Goal: Task Accomplishment & Management: Manage account settings

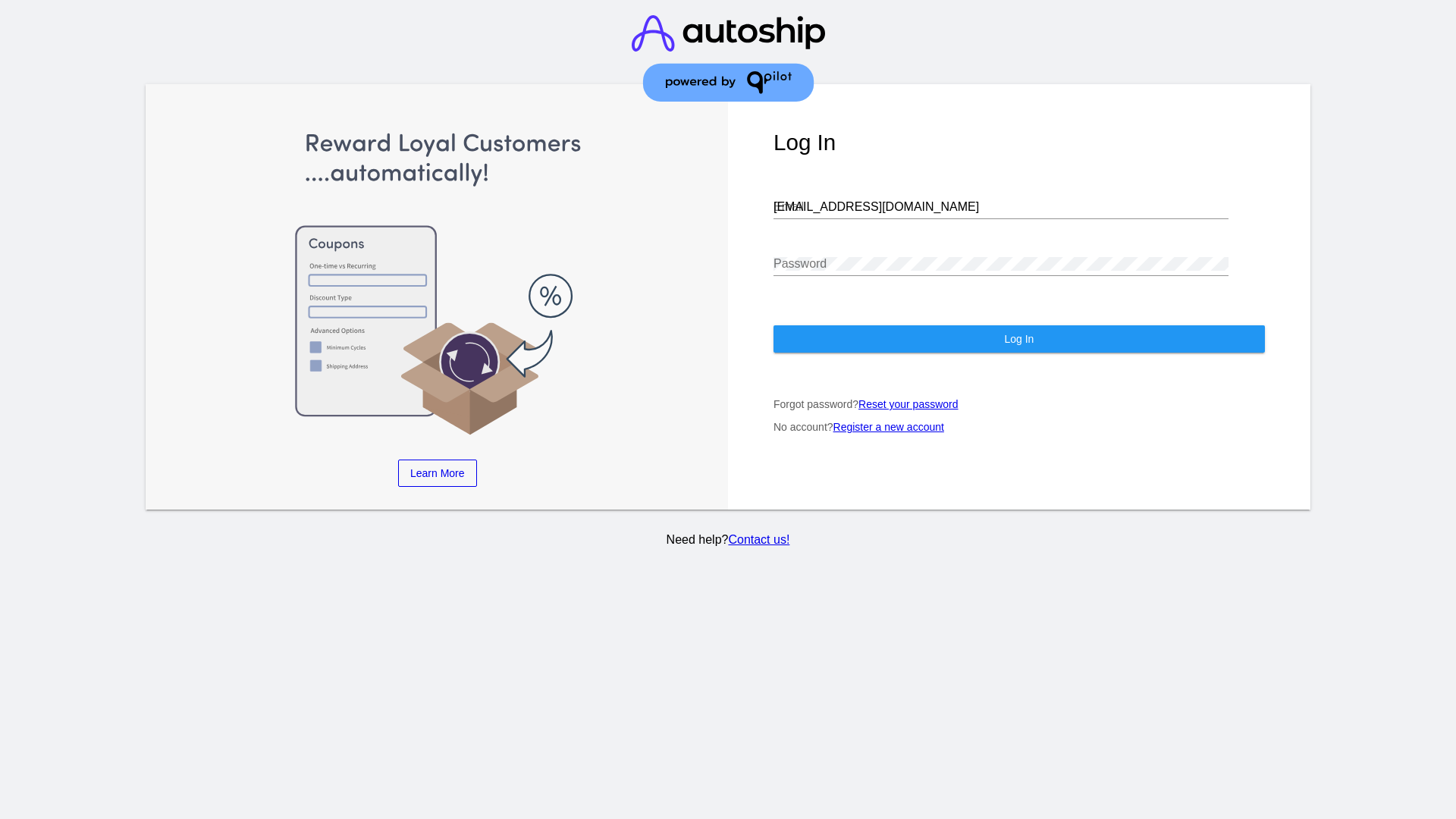
type input "[EMAIL_ADDRESS][DOMAIN_NAME]"
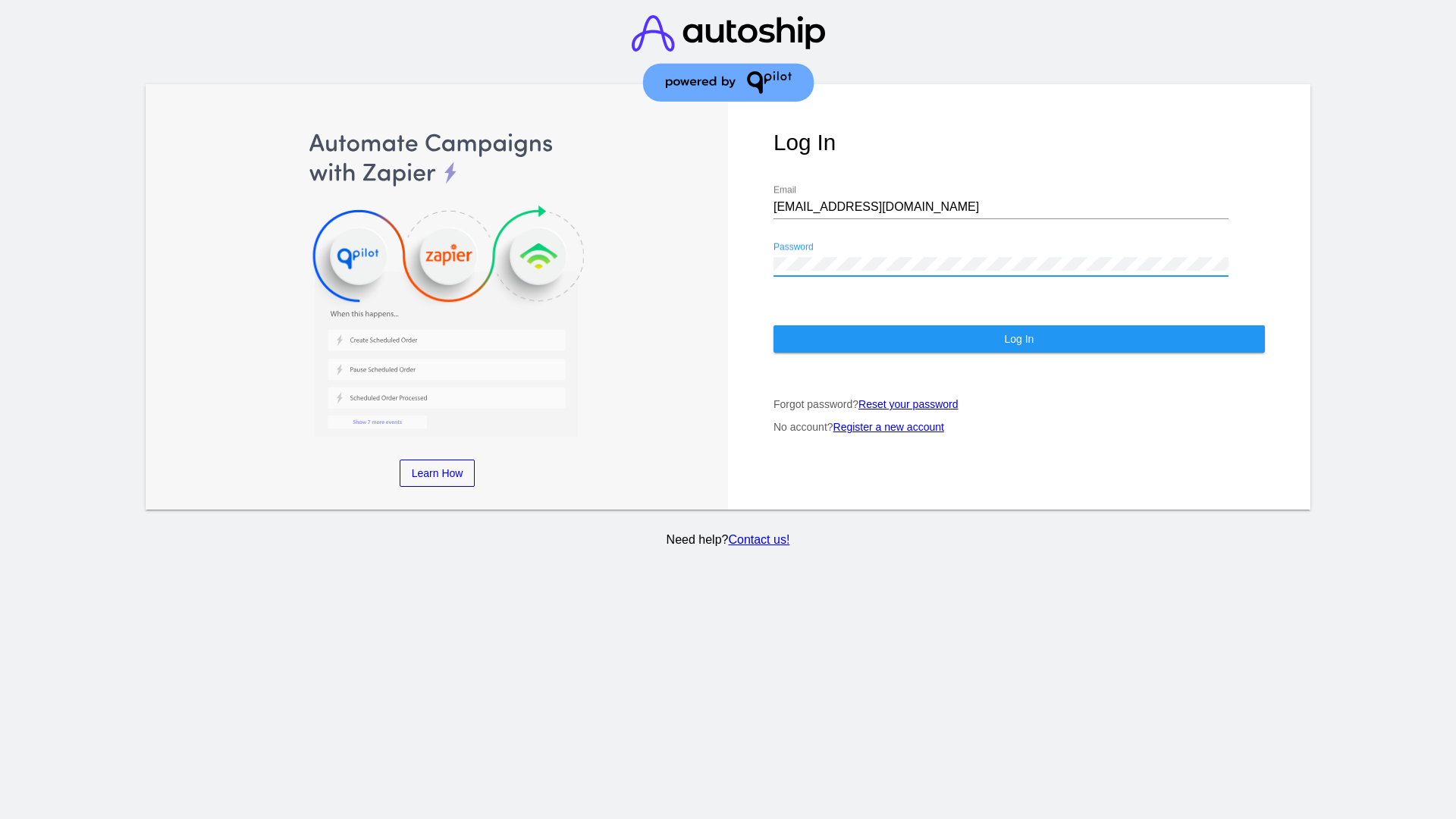
click at [1019, 339] on span "Log In" at bounding box center [1019, 339] width 29 height 12
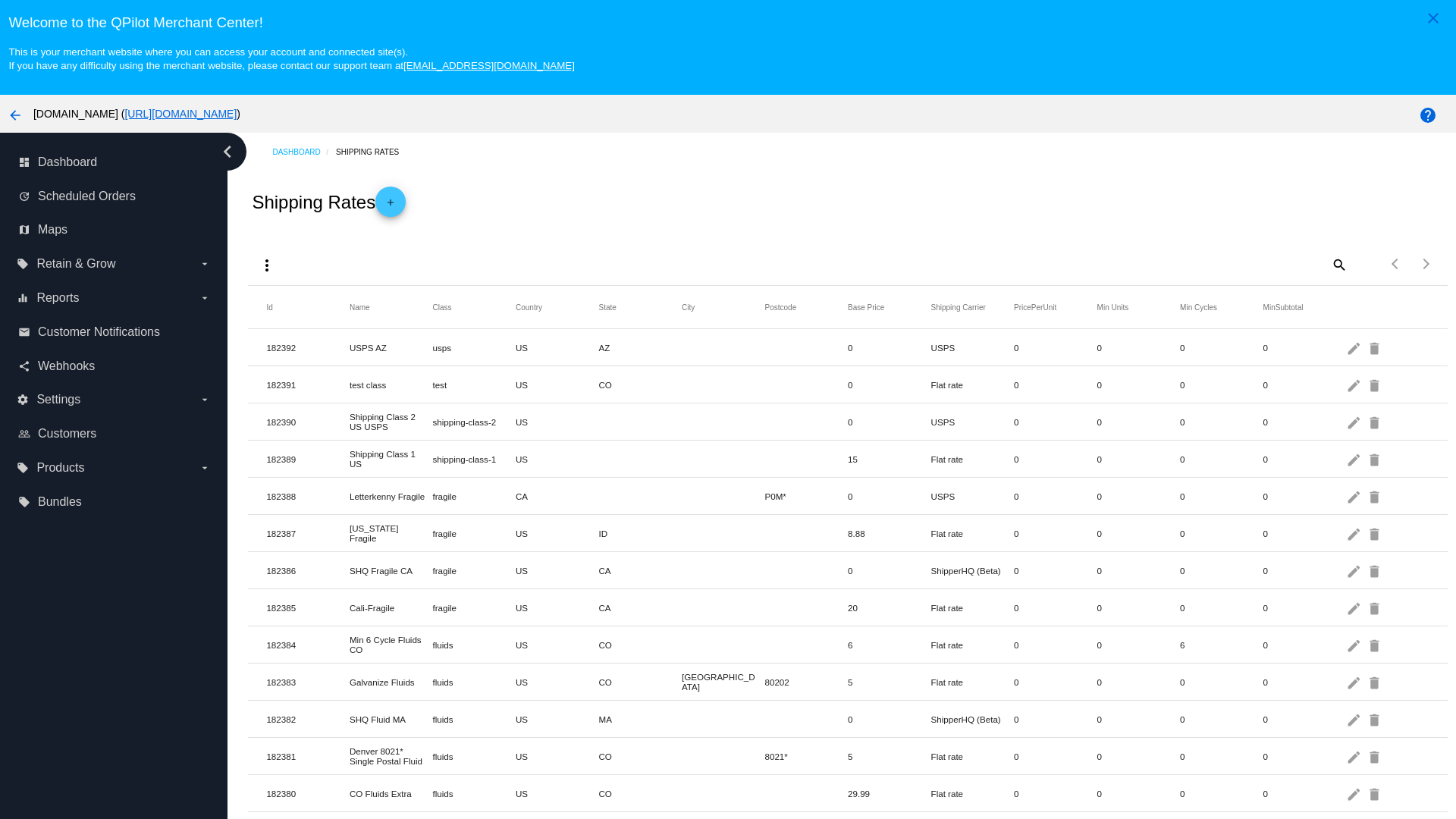
click at [395, 201] on mat-icon "add" at bounding box center [390, 206] width 19 height 19
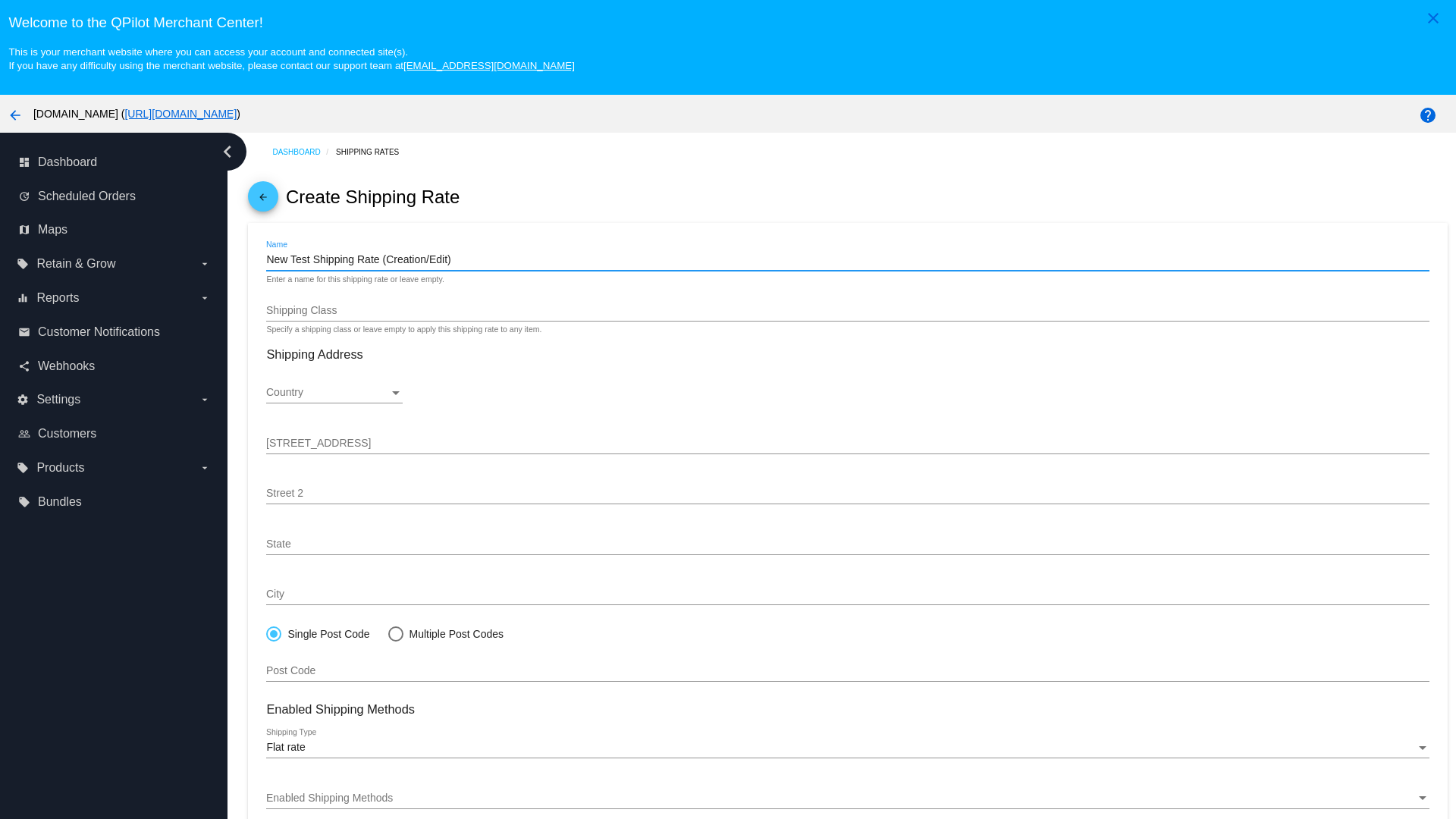
type input "New Test Shipping Rate (Creation/Edit)"
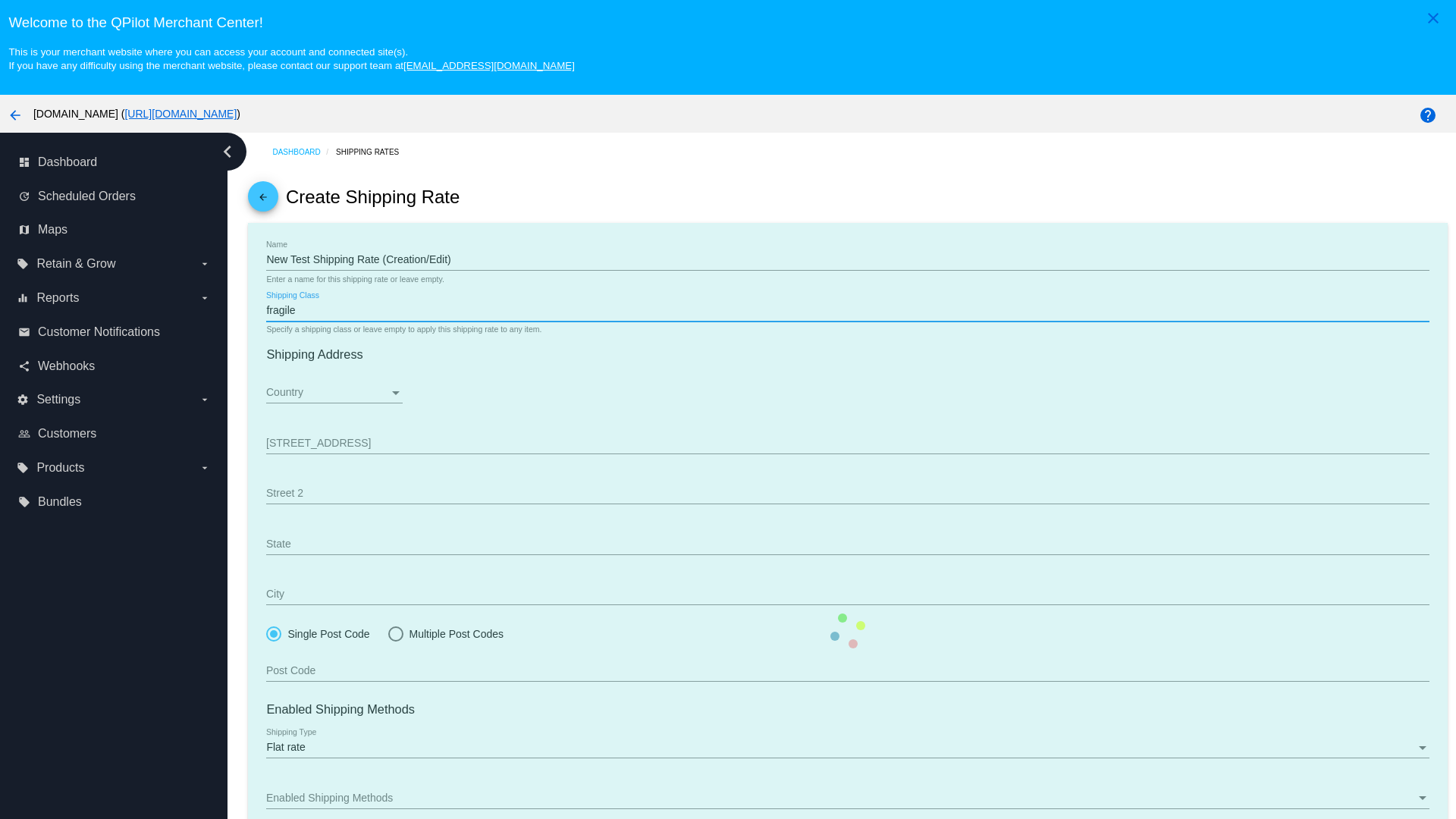
type input "fragile"
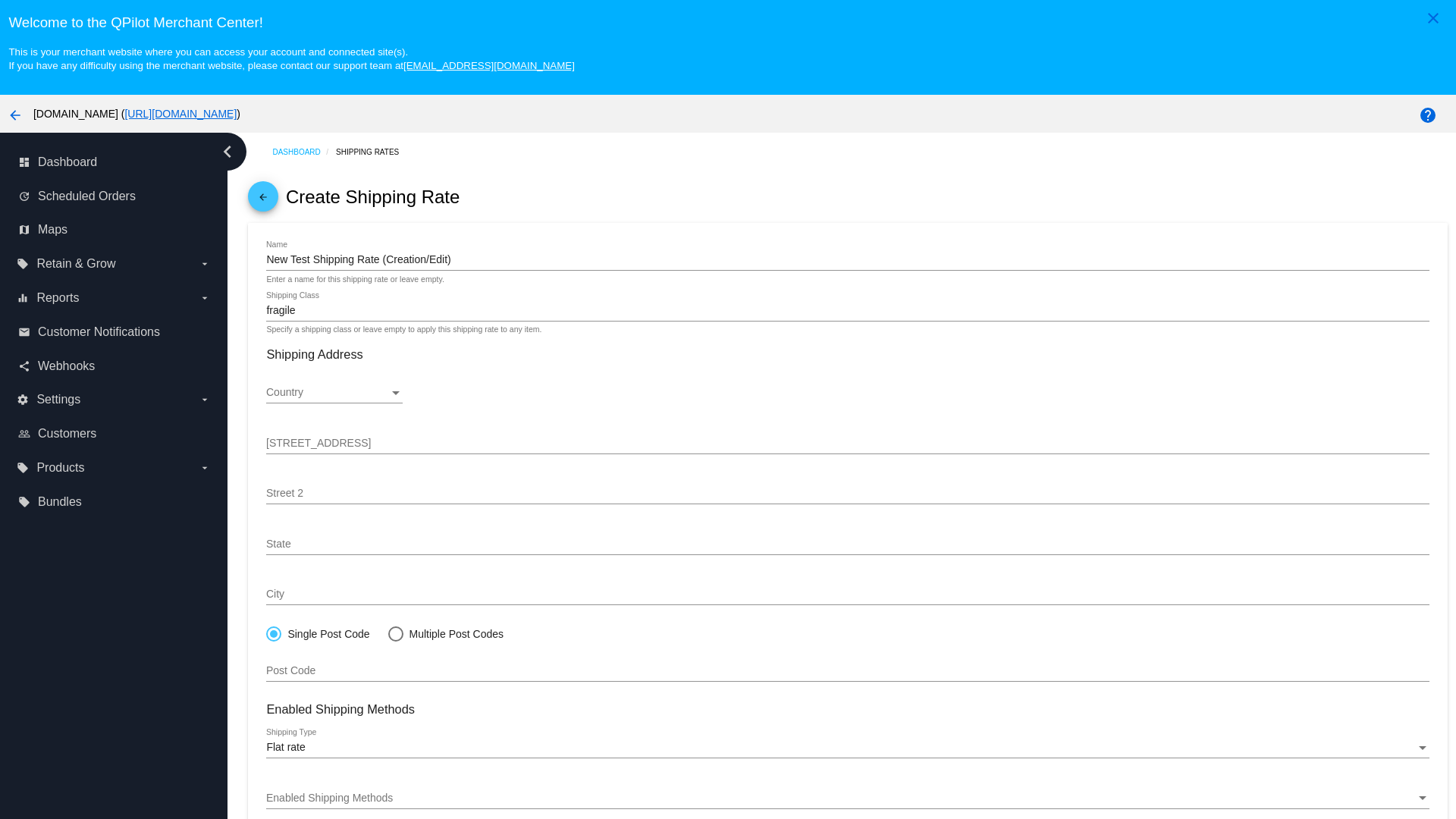
click at [334, 393] on div "Country" at bounding box center [327, 393] width 123 height 12
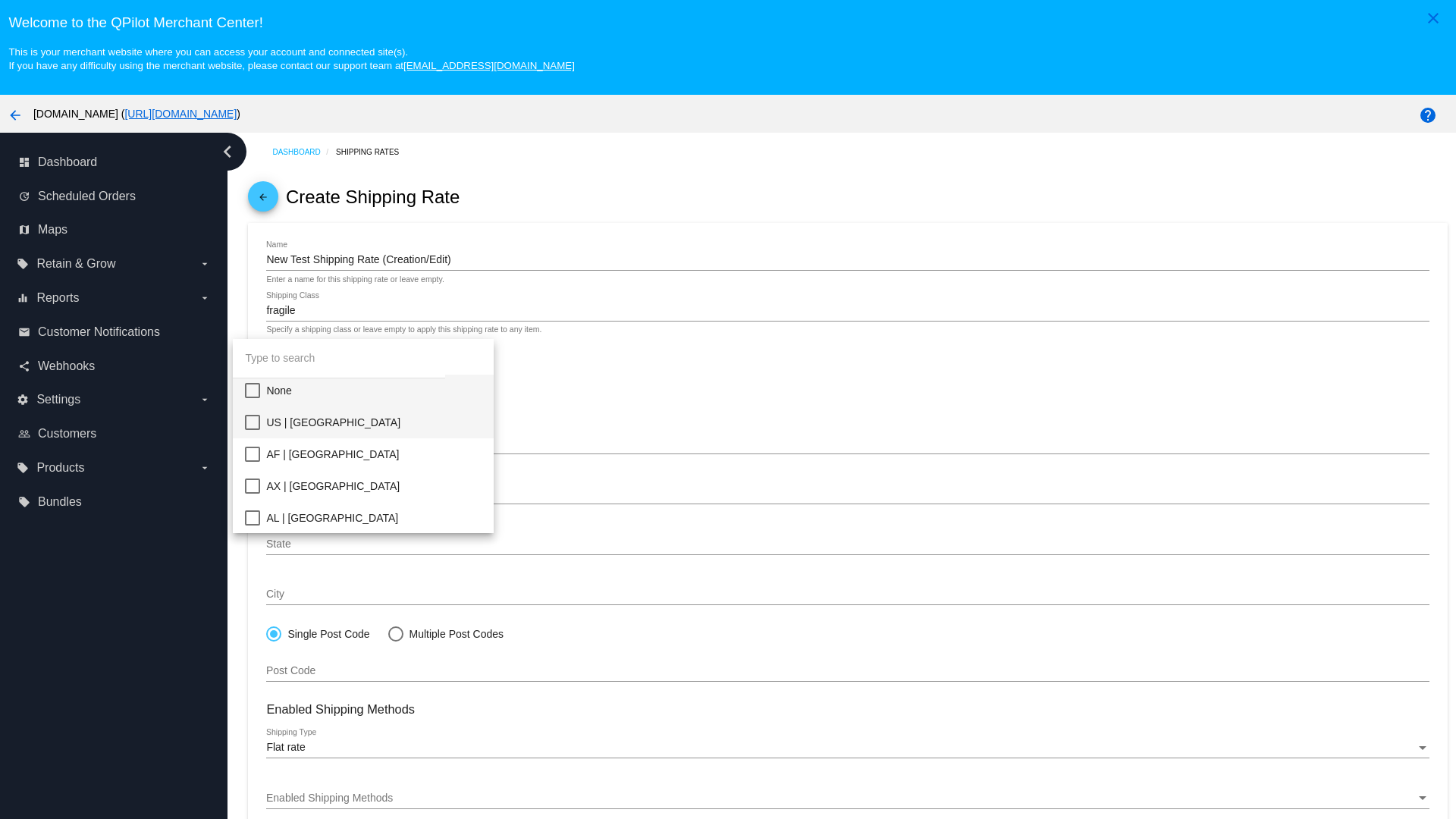
click at [374, 422] on span "US | [GEOGRAPHIC_DATA]" at bounding box center [373, 422] width 215 height 32
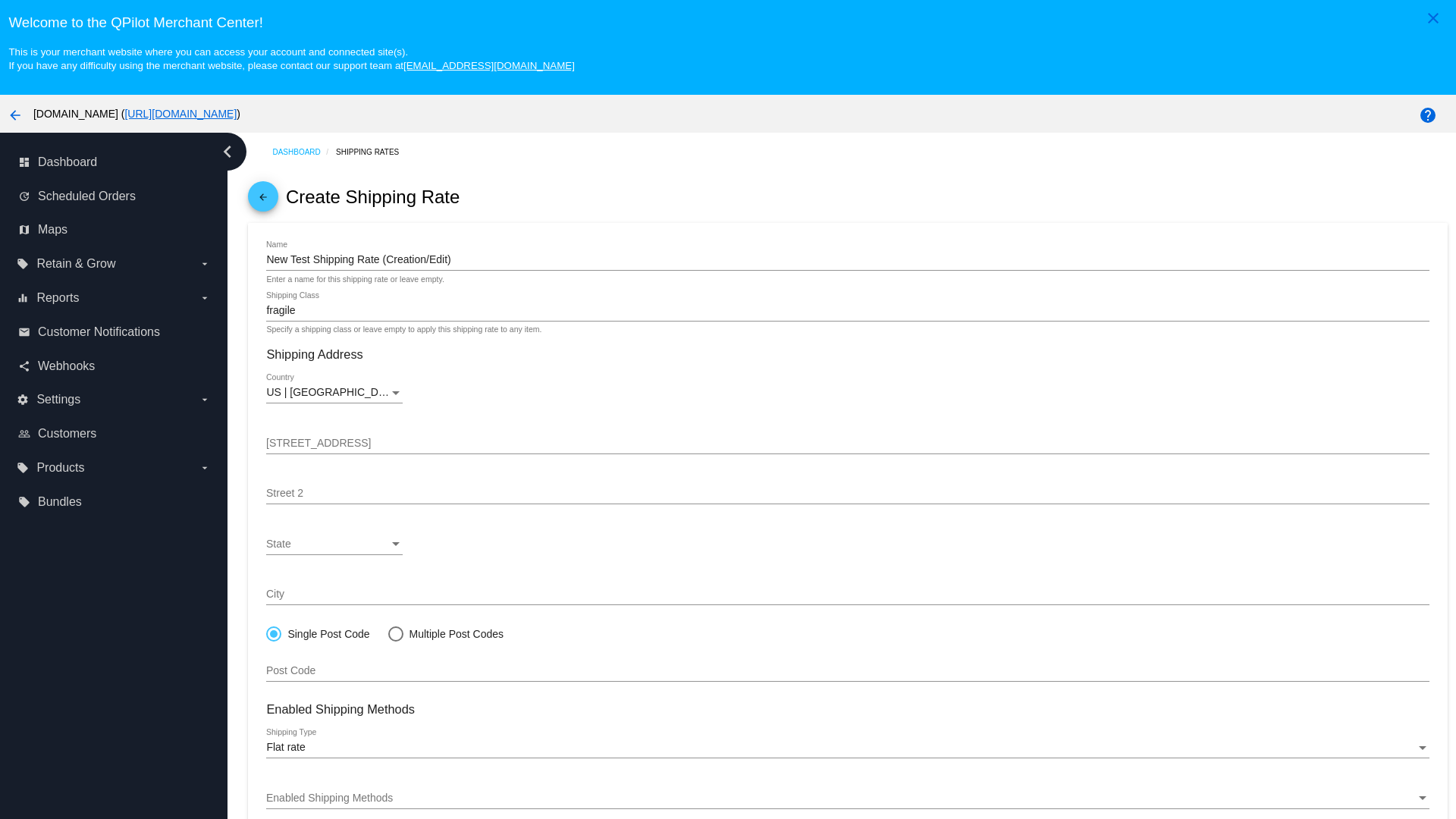
click at [334, 544] on div "State" at bounding box center [327, 544] width 123 height 12
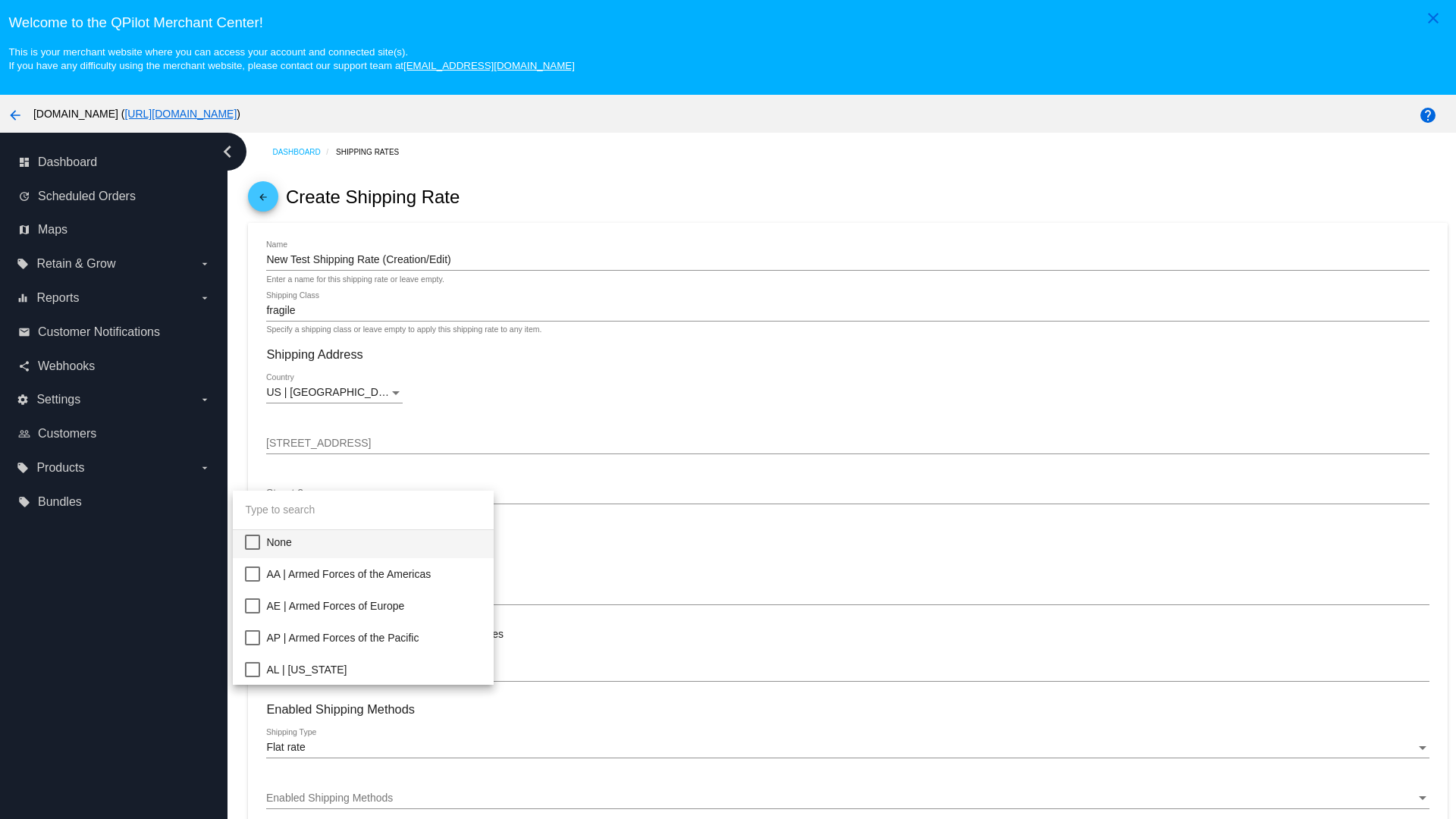
click at [374, 813] on span "CA | [US_STATE]" at bounding box center [373, 829] width 215 height 32
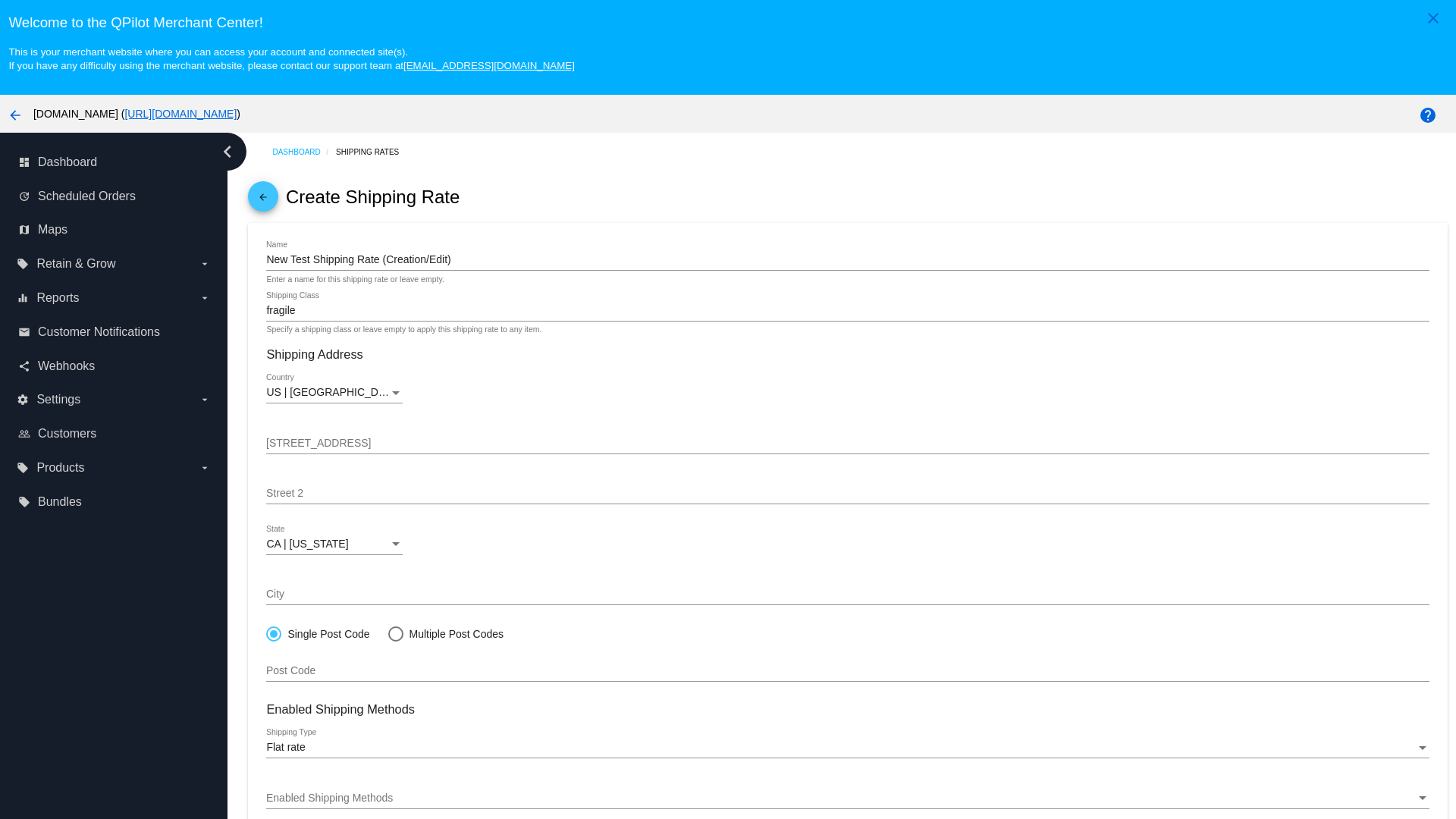
click at [848, 798] on div "Enabled Shipping Methods" at bounding box center [840, 798] width 1149 height 12
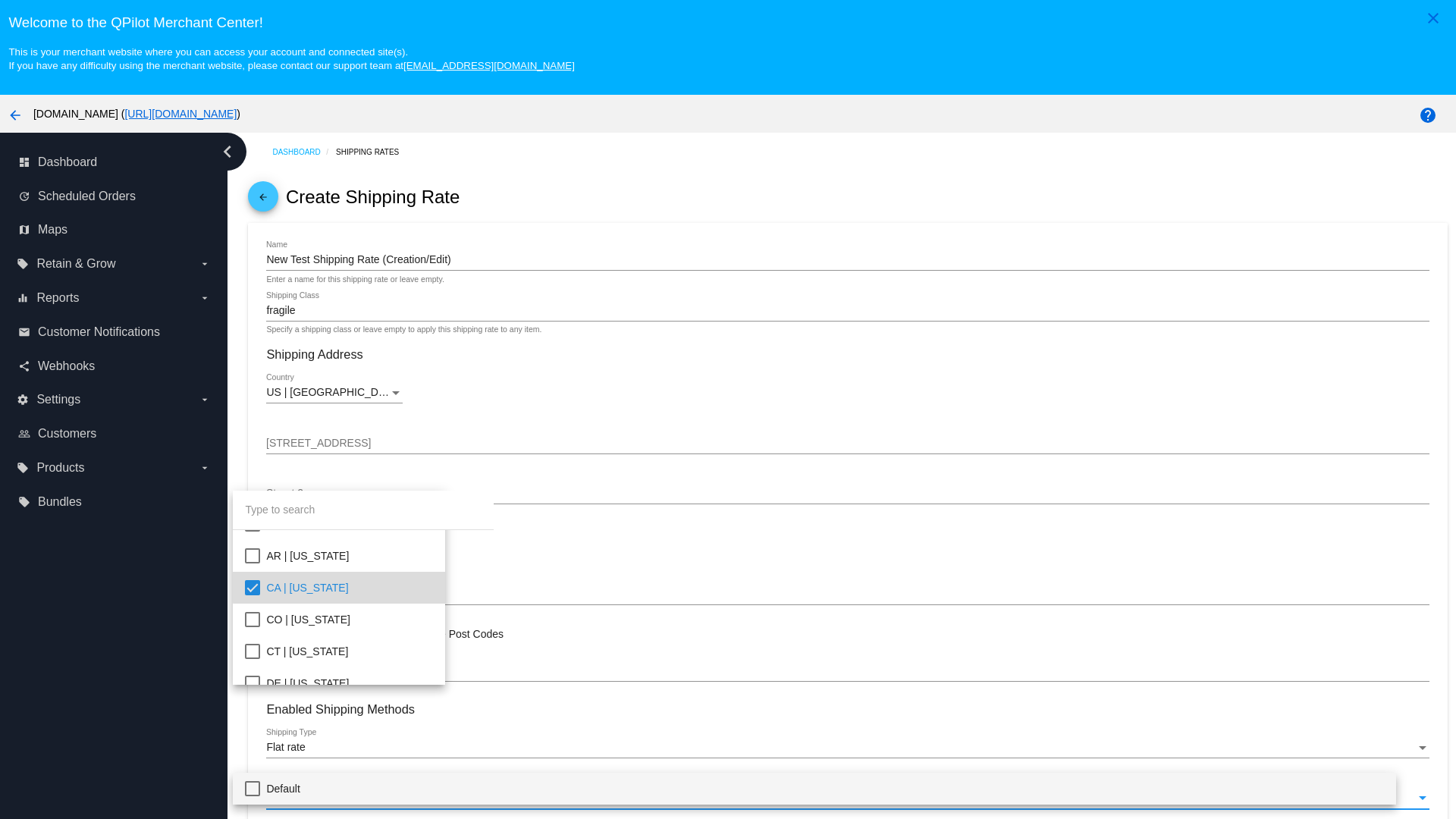
click at [839, 789] on span "Default" at bounding box center [824, 789] width 1117 height 32
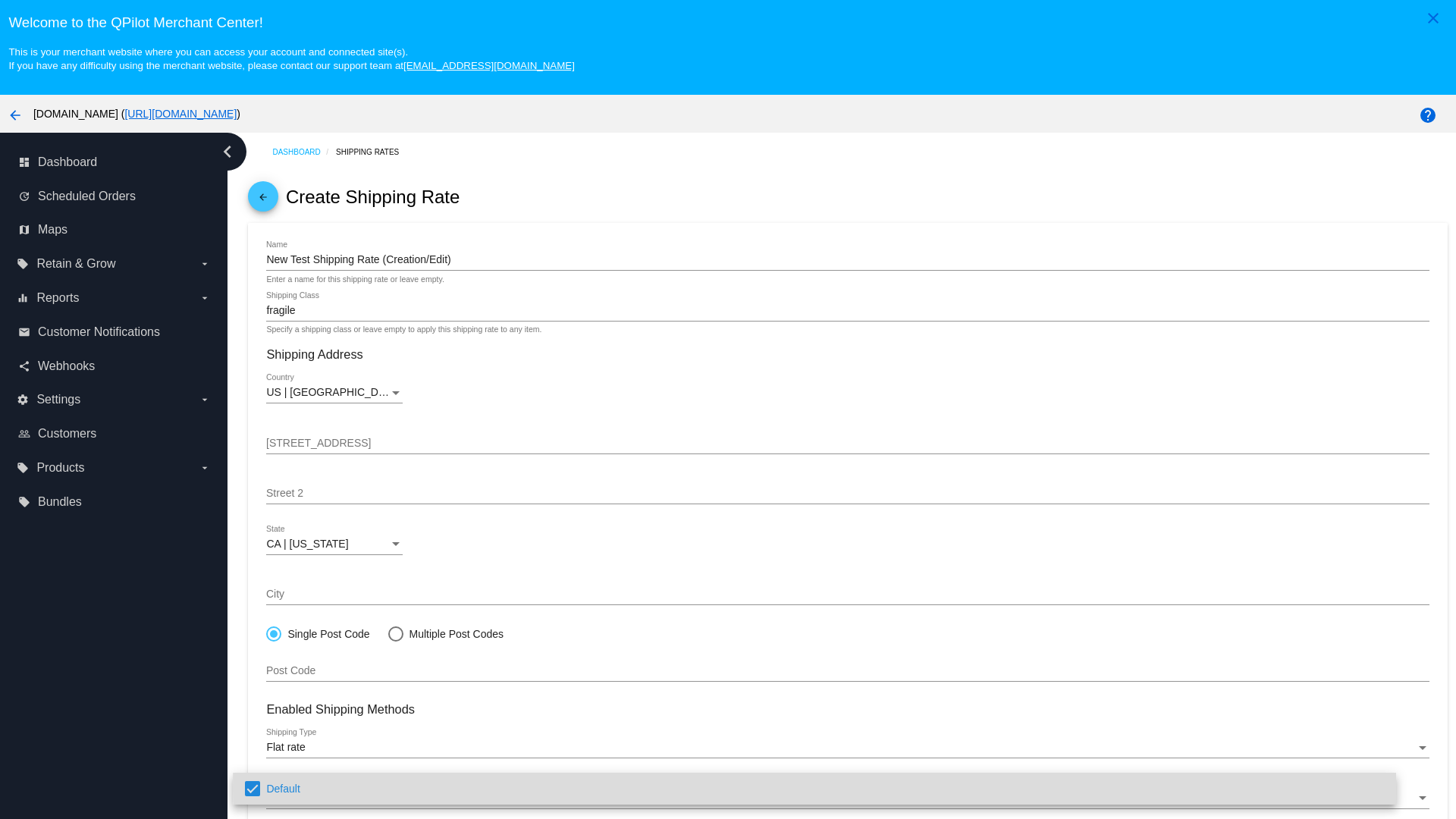
scroll to position [95, 0]
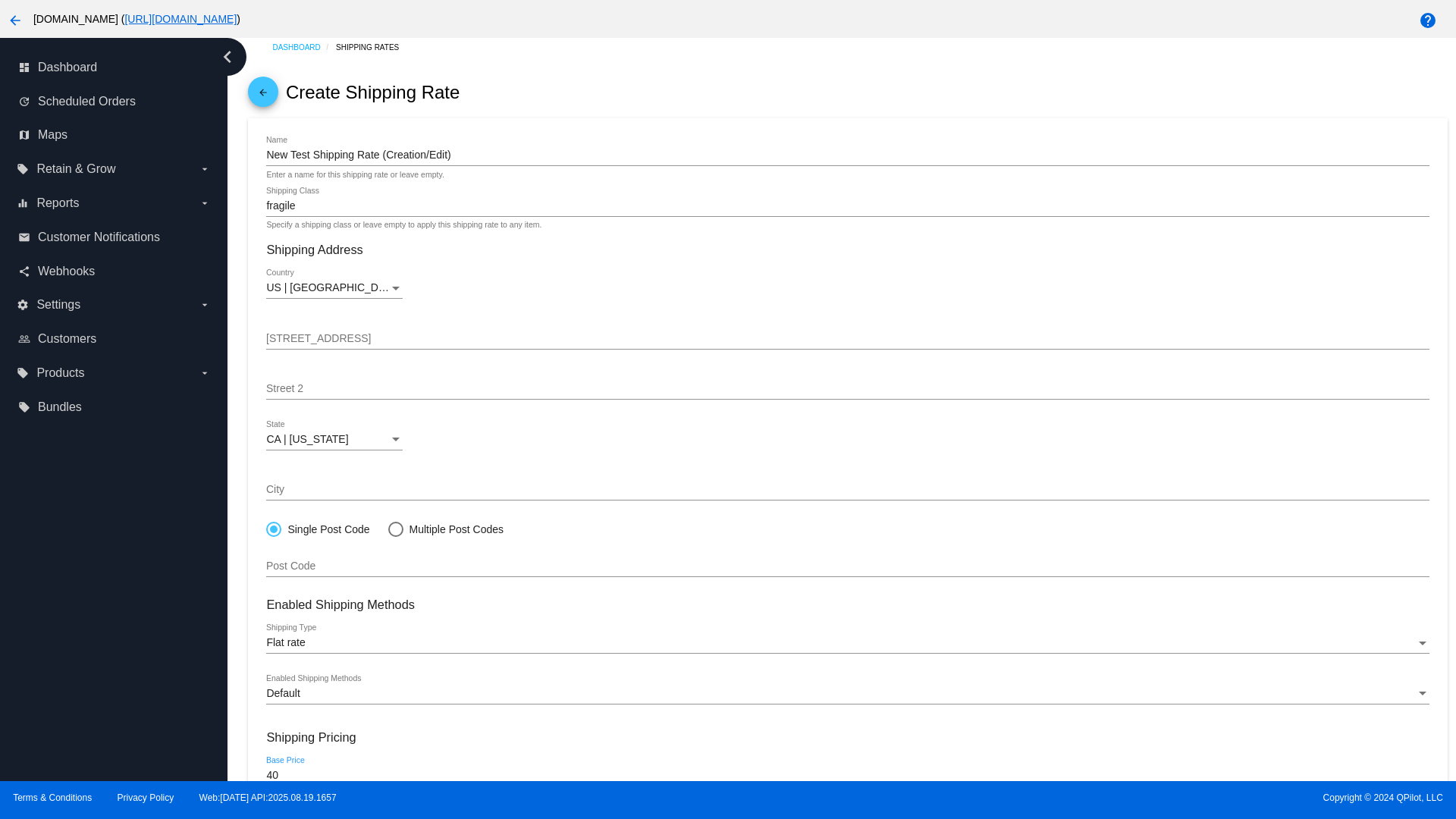
type input "40"
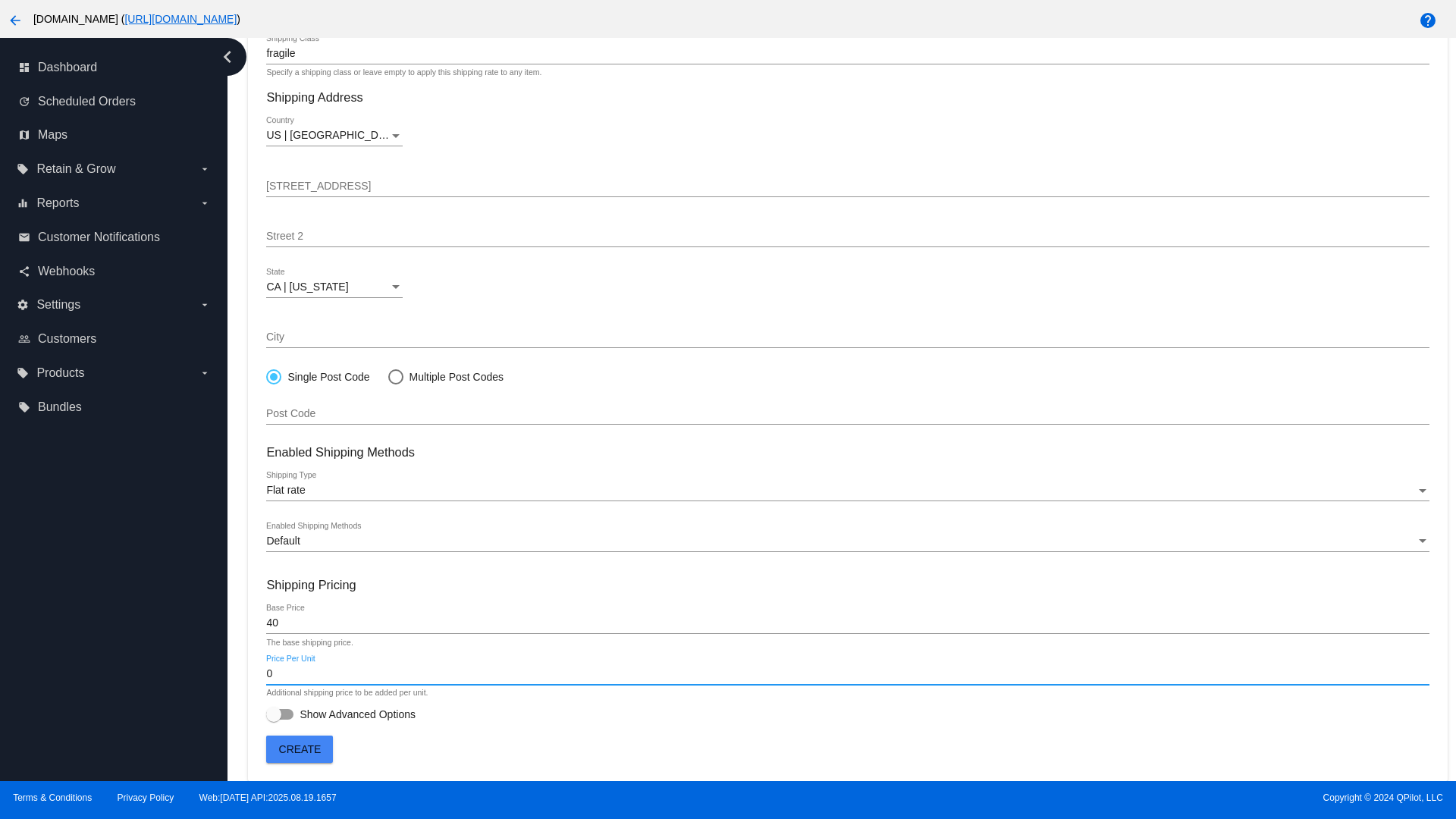
type input "0"
click at [341, 714] on span "Show Advanced Options" at bounding box center [358, 714] width 116 height 16
click at [274, 720] on input "Show Advanced Options" at bounding box center [273, 720] width 1 height 1
checkbox input "true"
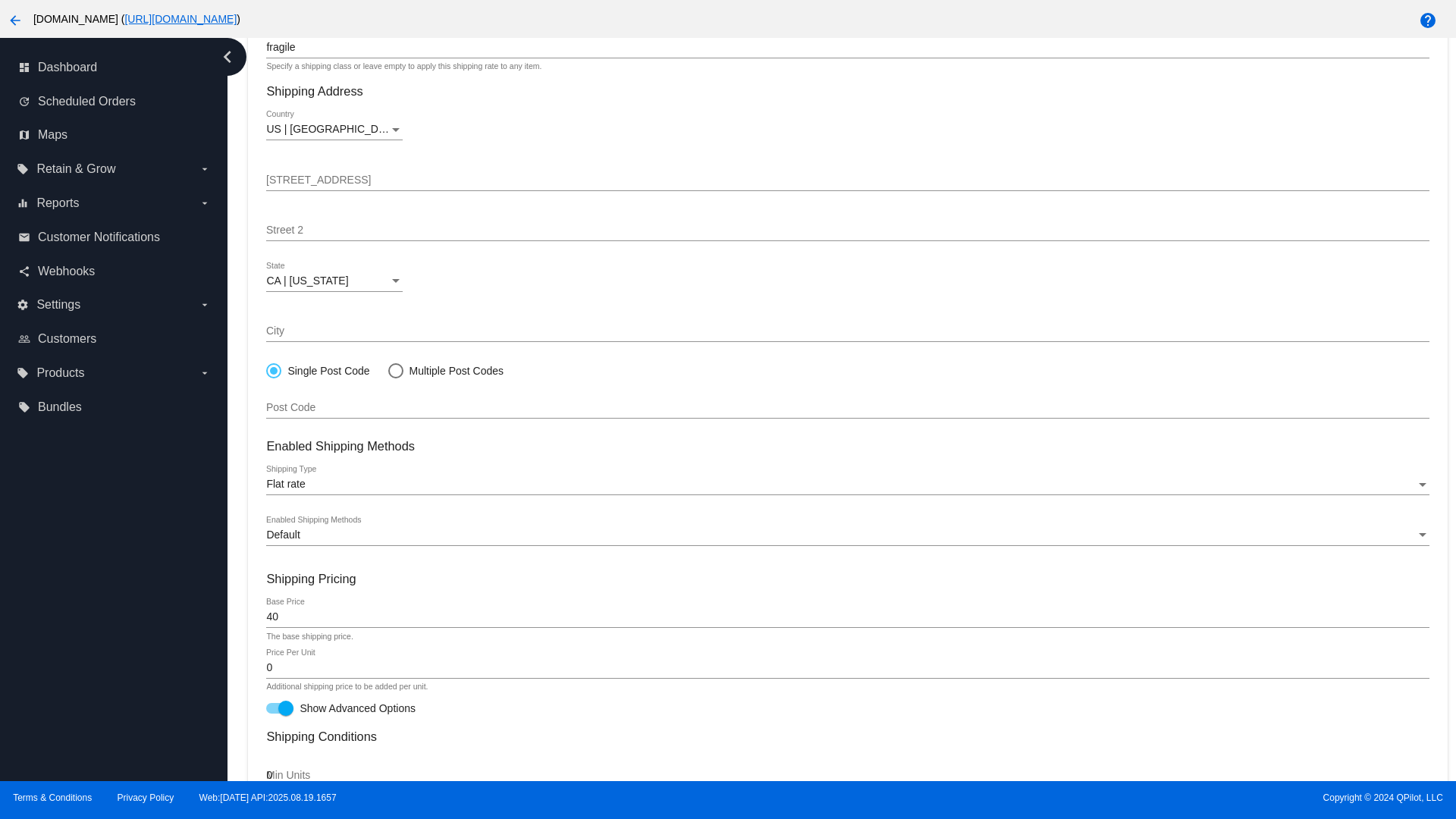
type input "0"
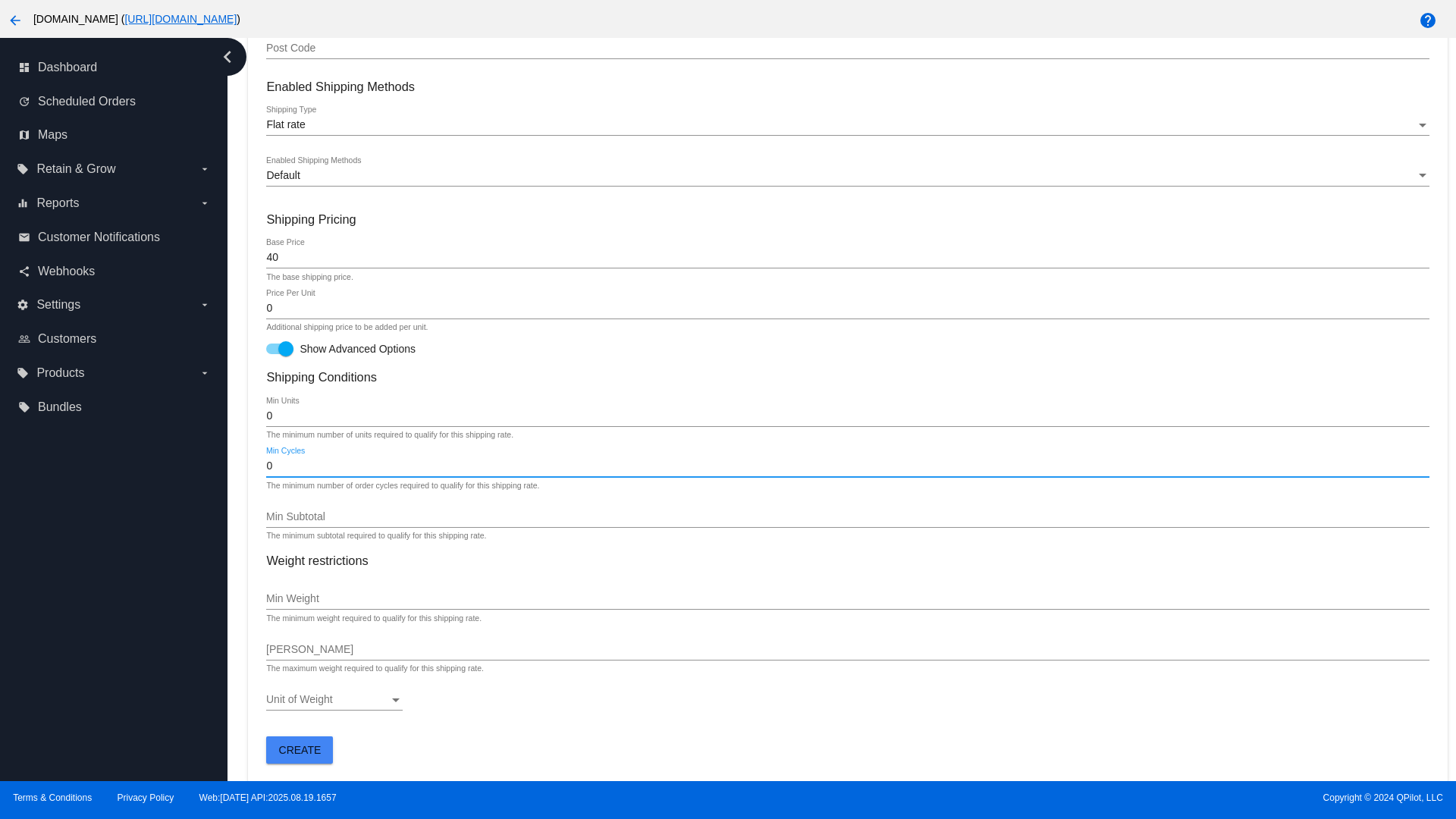
type input "0"
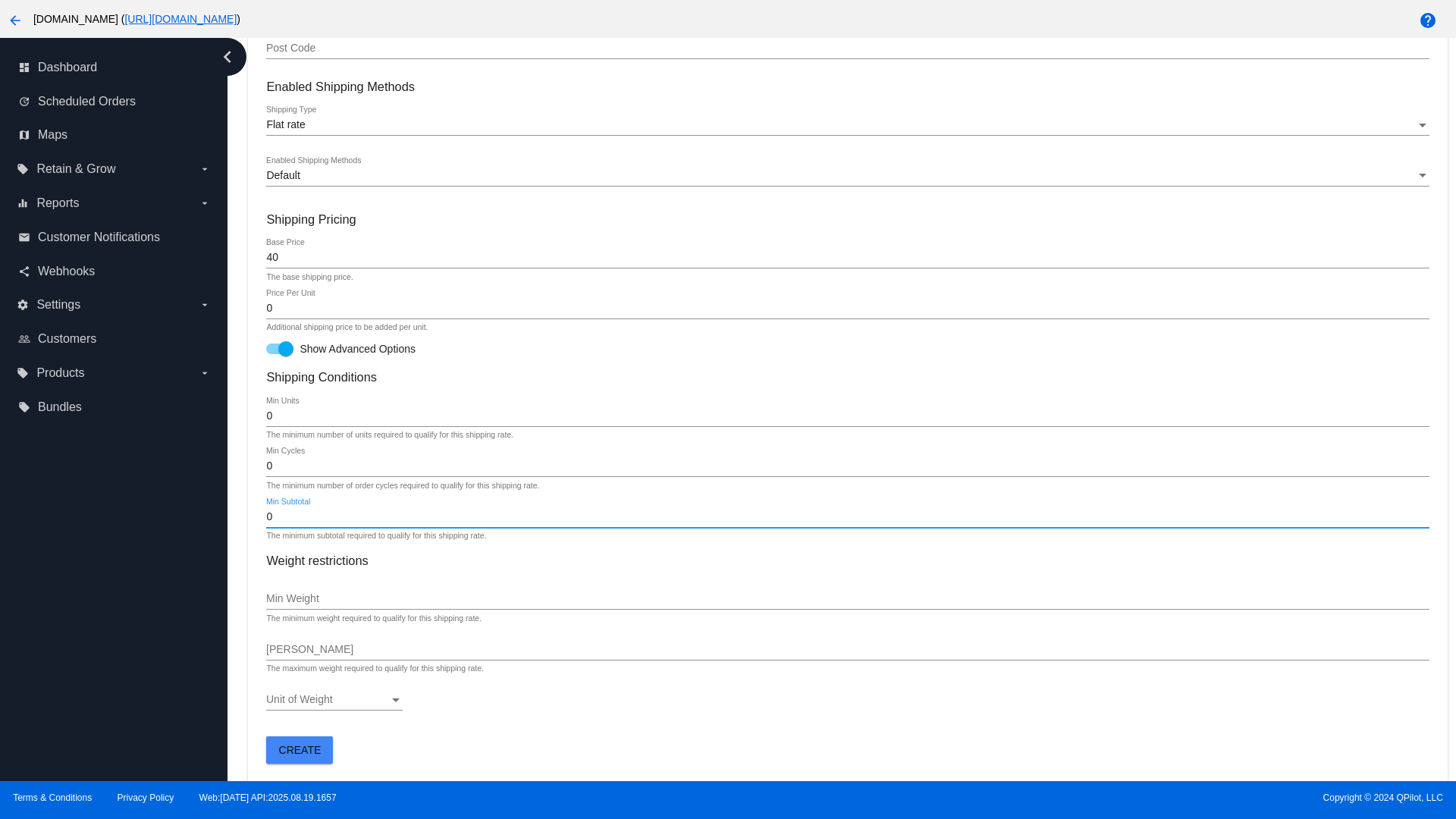
type input "0"
click at [300, 750] on span "Create" at bounding box center [300, 751] width 42 height 12
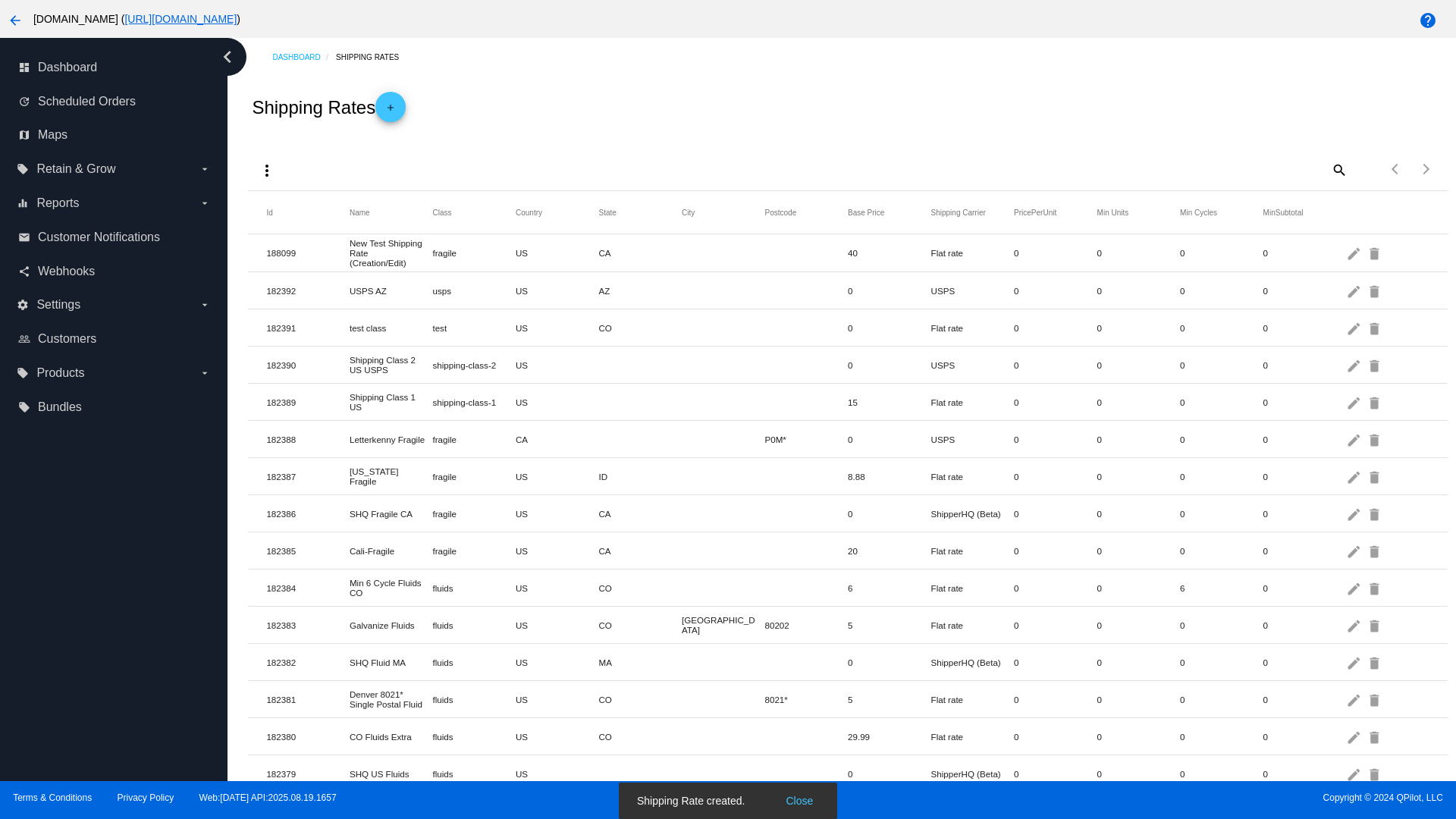
click at [1355, 253] on mat-icon "edit" at bounding box center [1355, 253] width 19 height 23
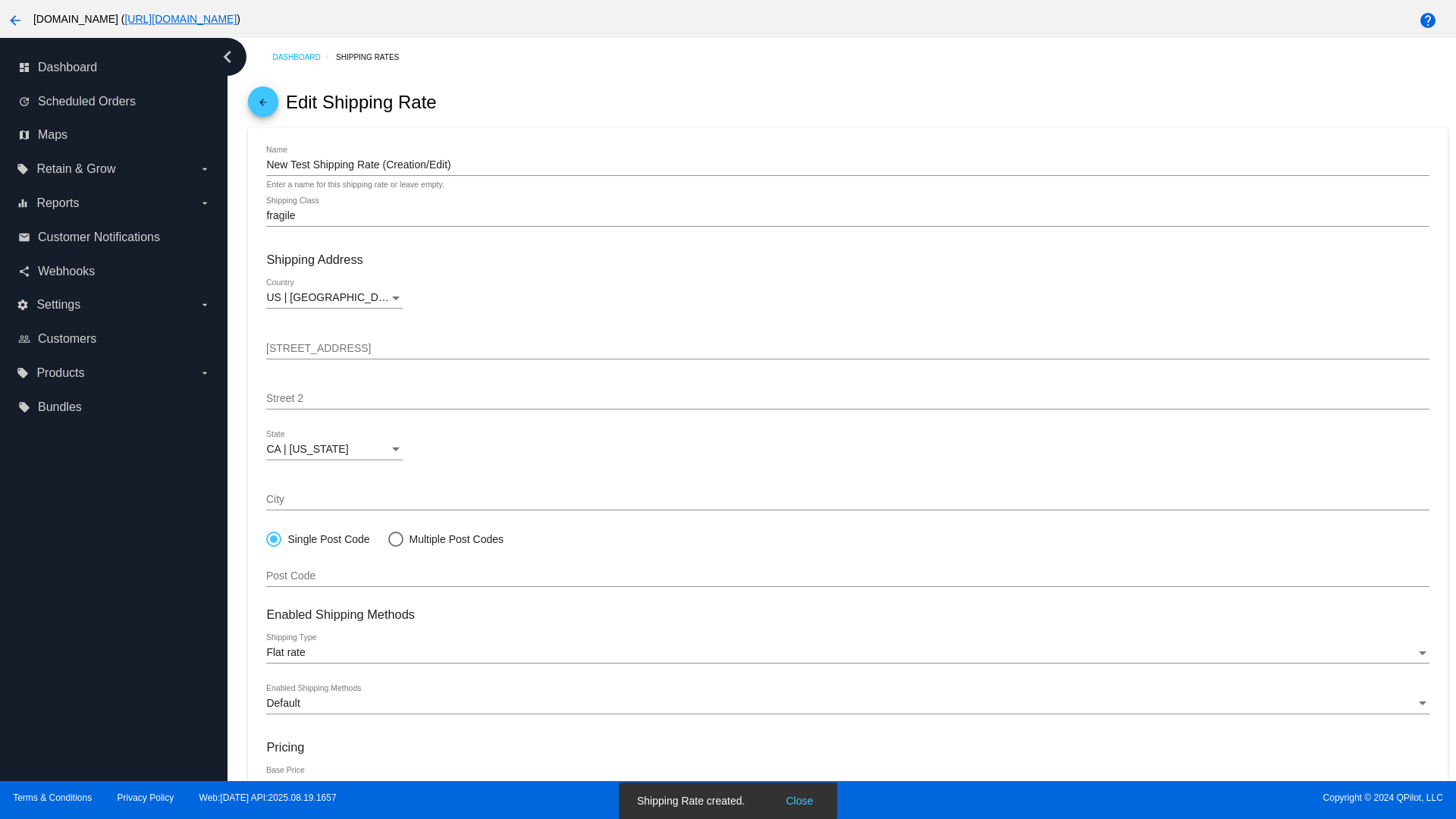
click at [395, 539] on div at bounding box center [395, 539] width 0 height 0
click at [388, 539] on input "Multiple Post Codes" at bounding box center [388, 539] width 1 height 1
radio input "true"
click at [317, 571] on span "Add Post Codes" at bounding box center [317, 571] width 76 height 12
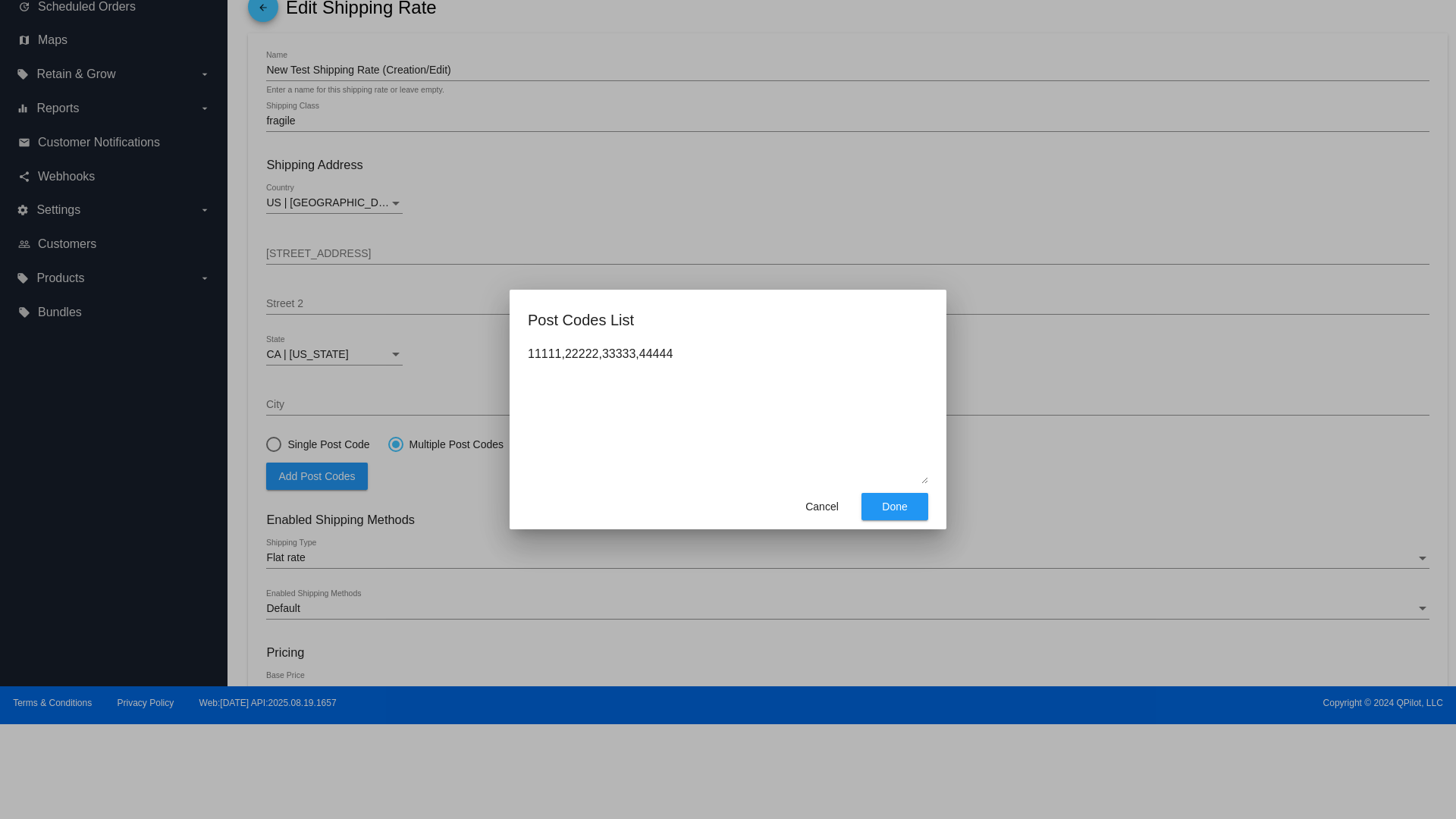
type textarea "11111,22222,33333,44444"
click at [895, 507] on span "Done" at bounding box center [895, 506] width 25 height 12
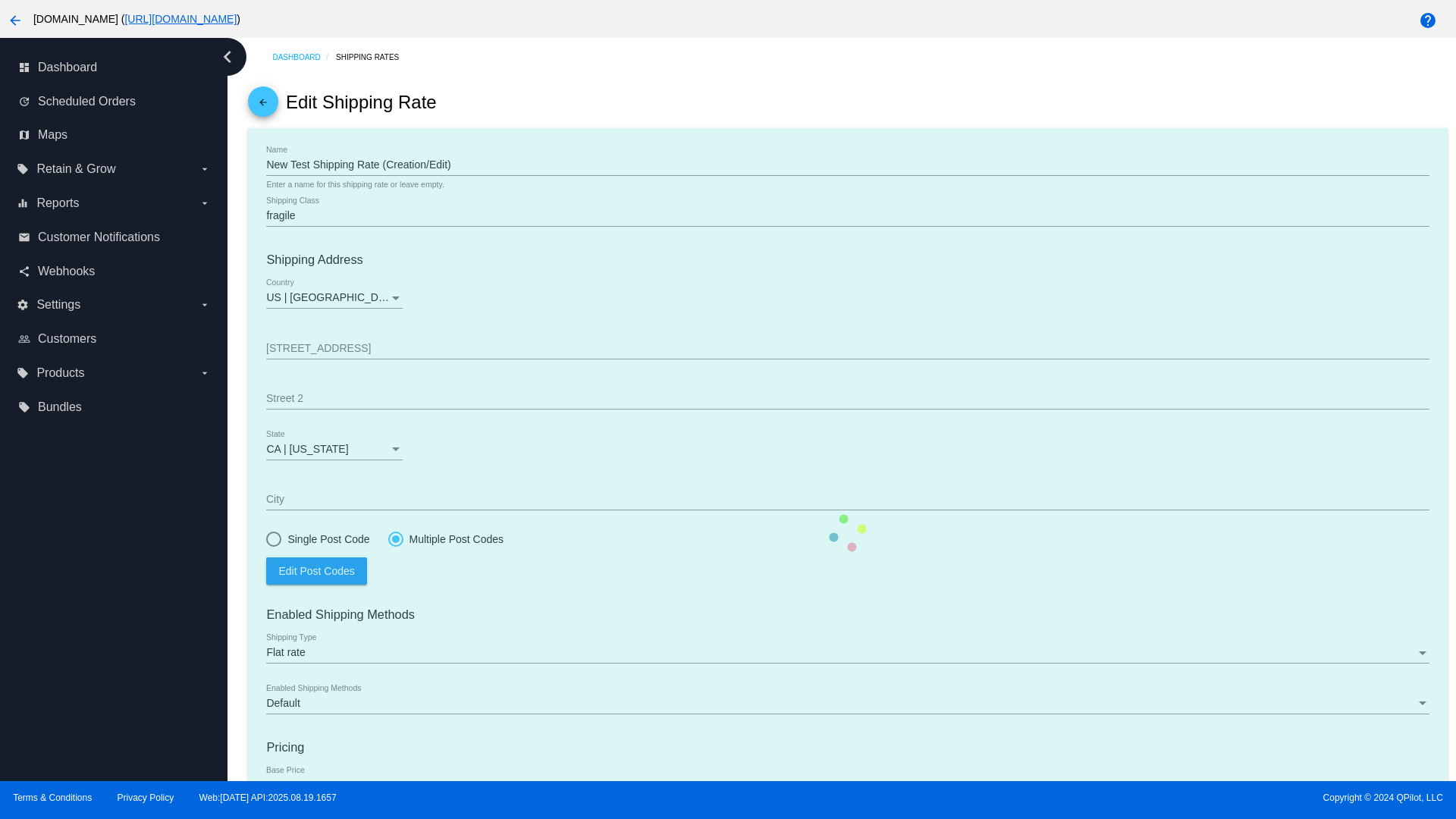
scroll to position [156, 0]
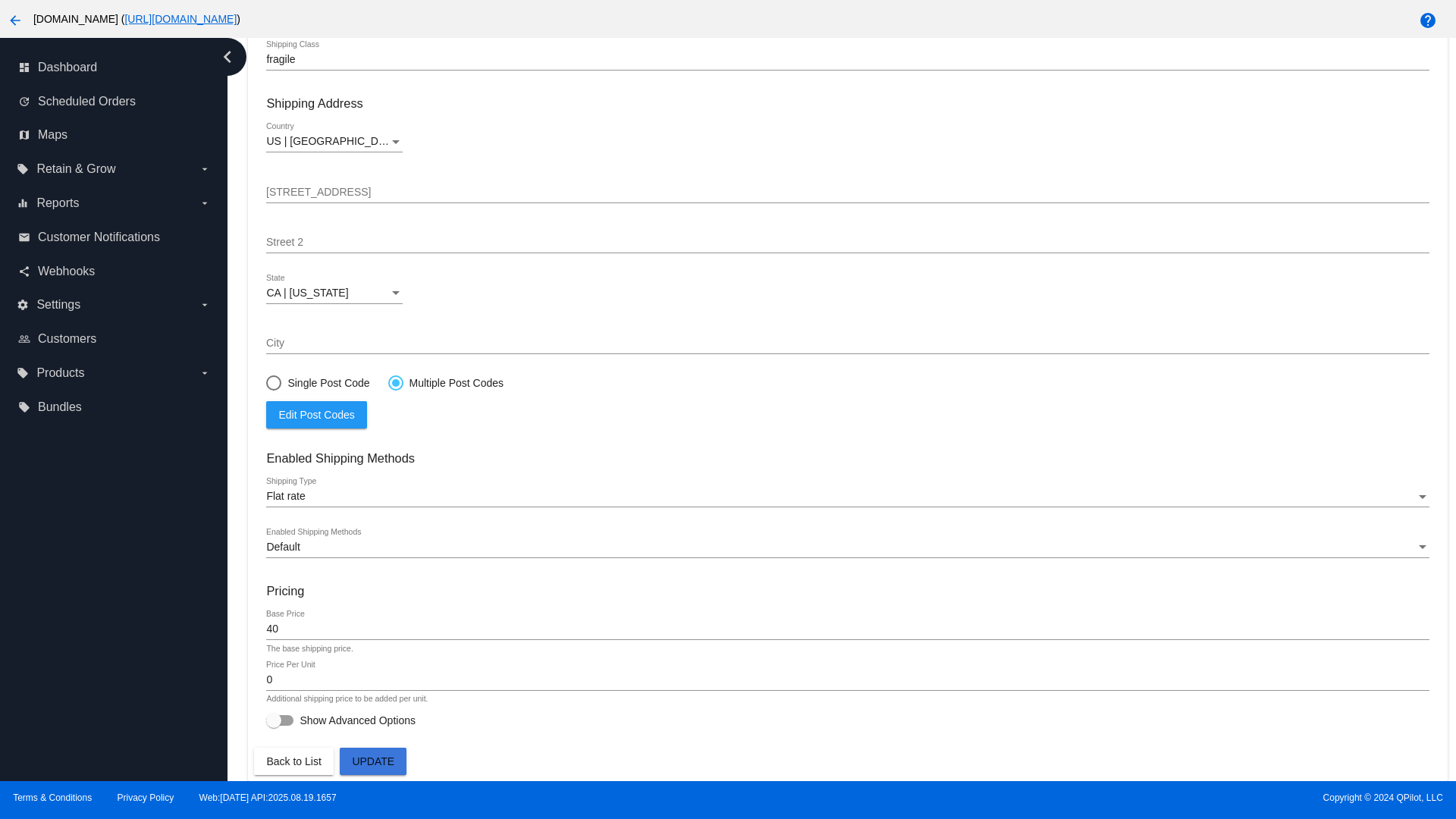
click at [395, 382] on div at bounding box center [396, 383] width 8 height 8
click at [388, 382] on input "Multiple Post Codes" at bounding box center [388, 382] width 1 height 1
click at [317, 414] on span "Edit Post Codes" at bounding box center [317, 414] width 76 height 12
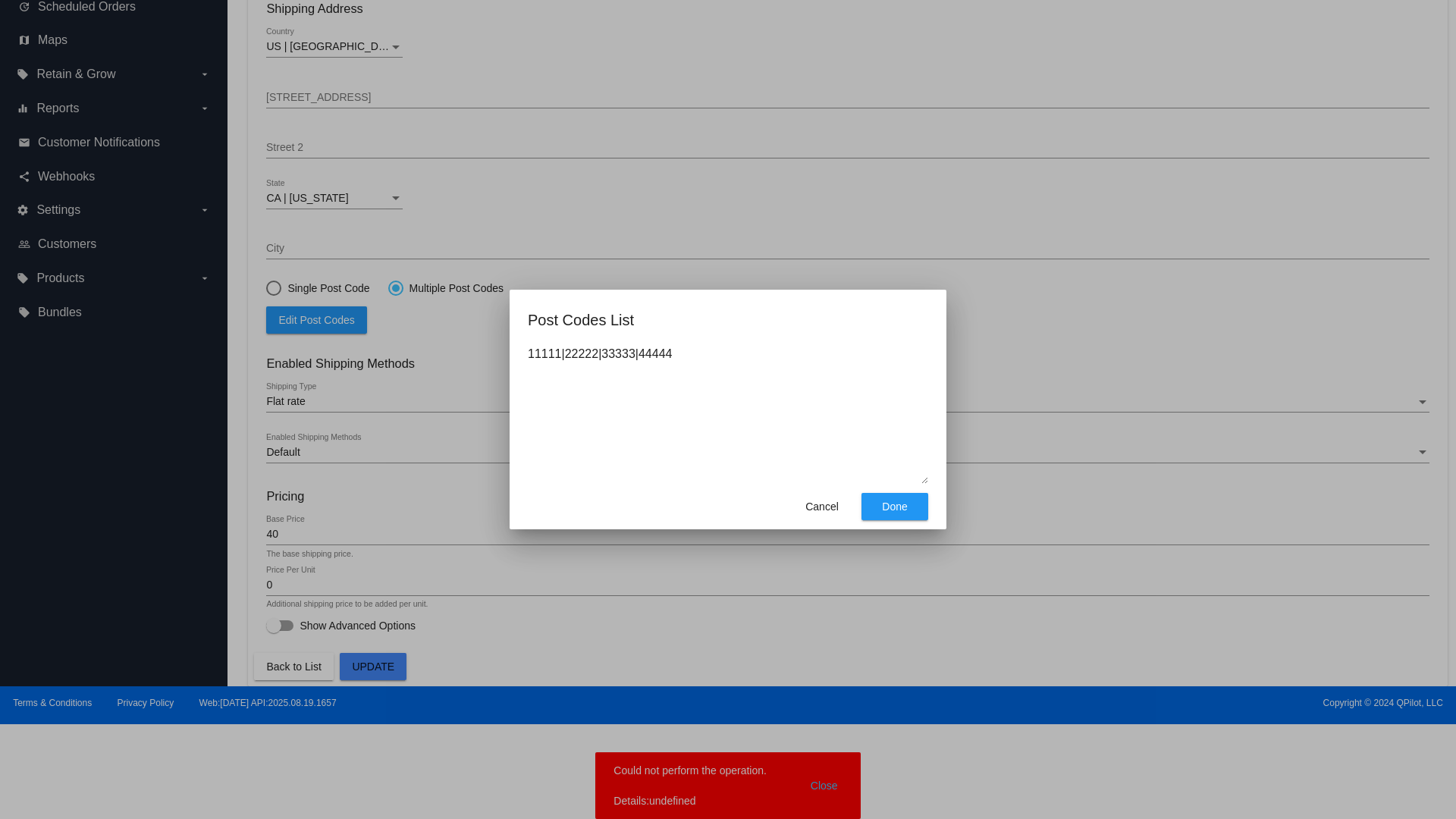
type textarea "11111|22222|33333|44444"
click at [895, 507] on span "Done" at bounding box center [895, 506] width 25 height 12
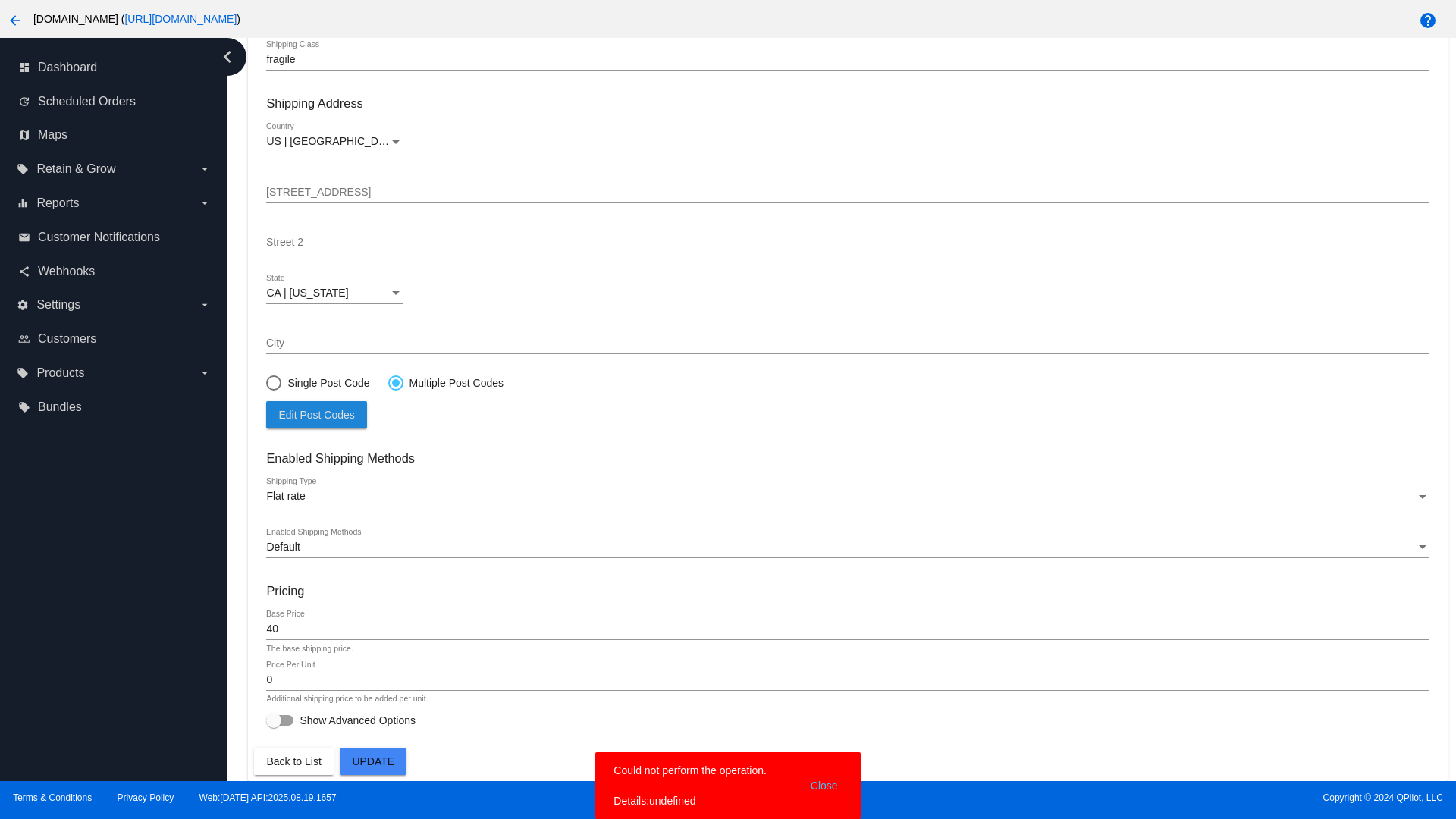
click at [373, 761] on span "Update" at bounding box center [372, 761] width 42 height 12
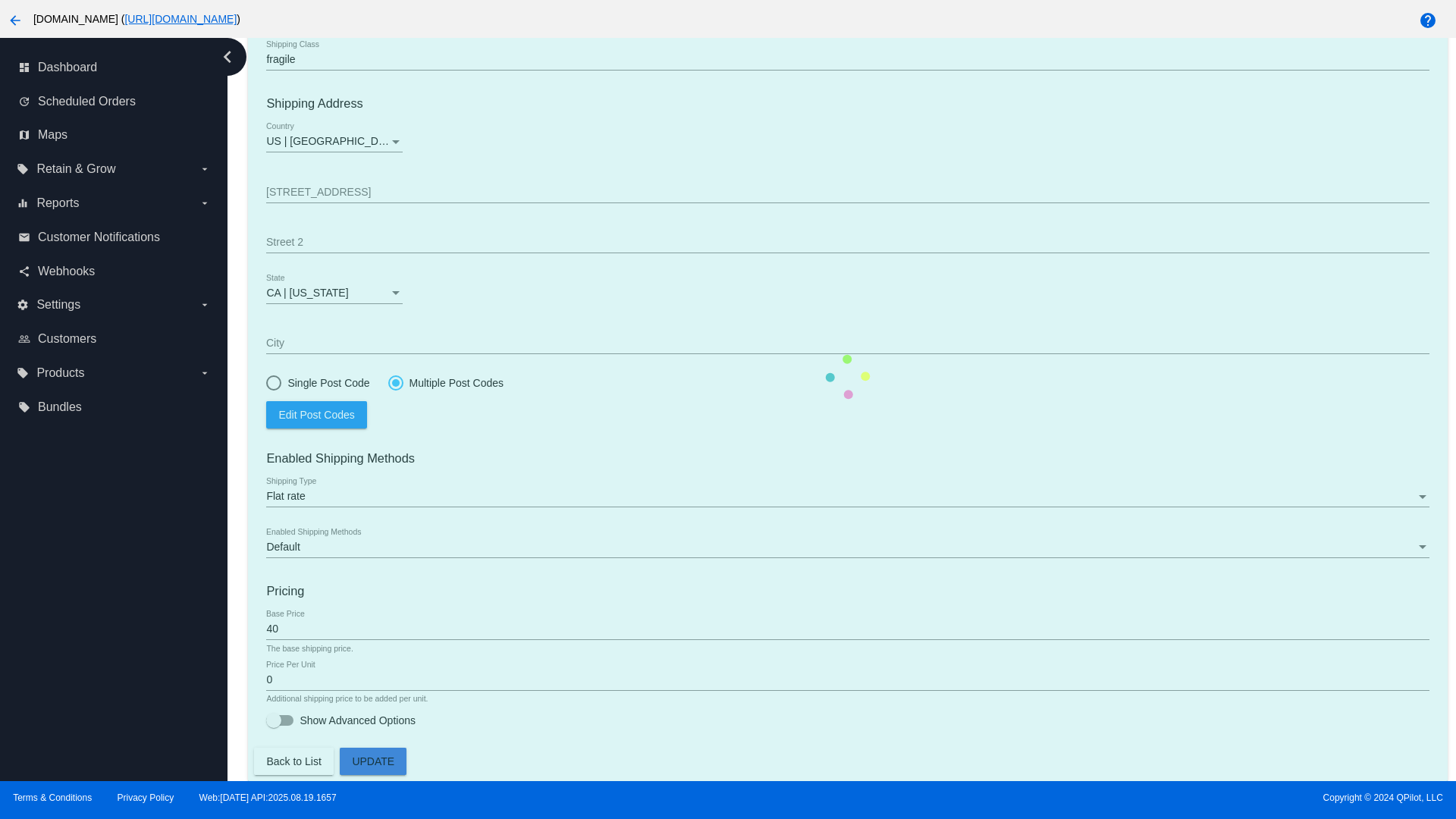
click at [395, 382] on div at bounding box center [396, 383] width 8 height 8
click at [388, 382] on input "Multiple Post Codes" at bounding box center [388, 382] width 1 height 1
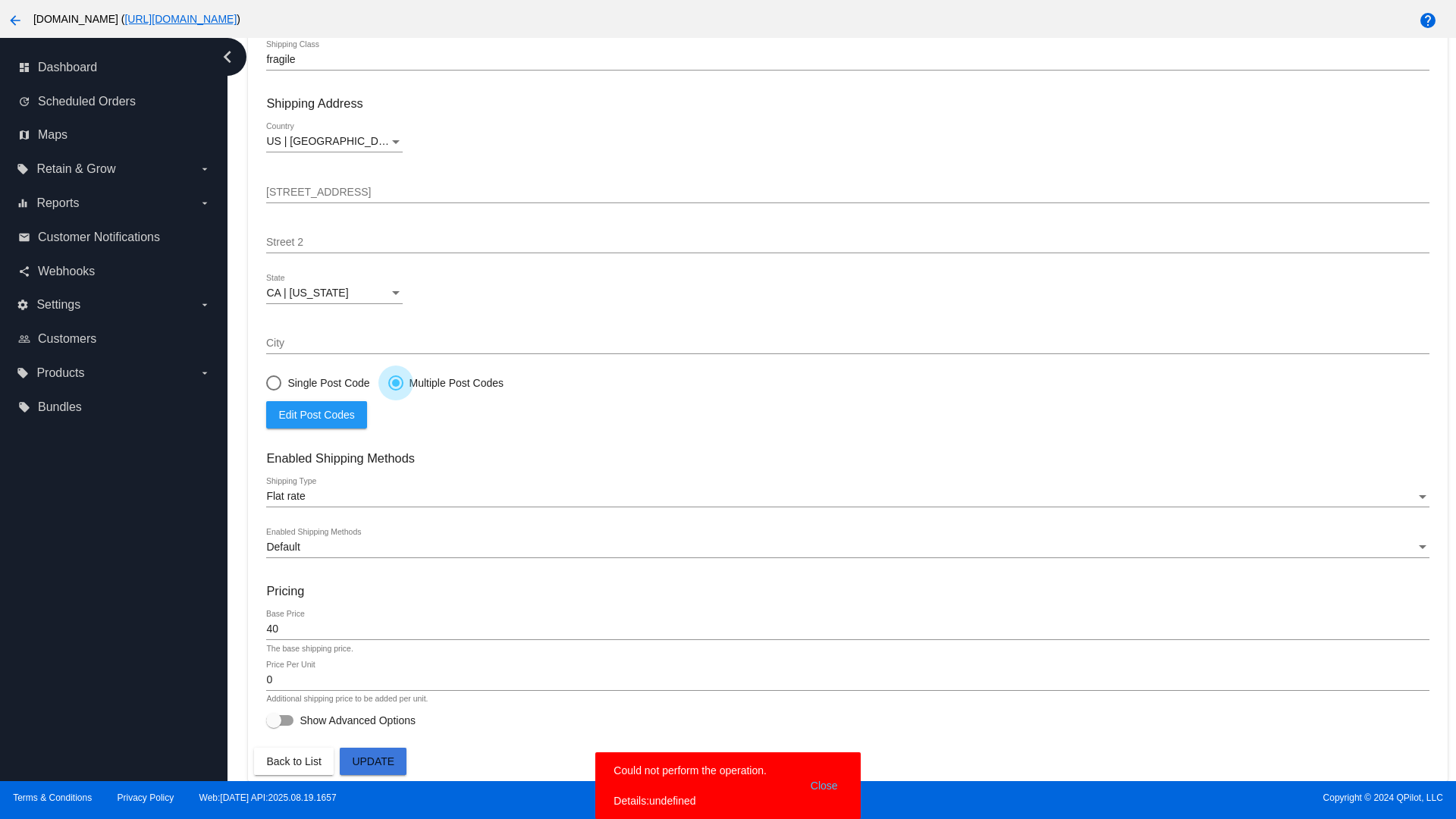
click at [317, 414] on span "Edit Post Codes" at bounding box center [317, 414] width 76 height 12
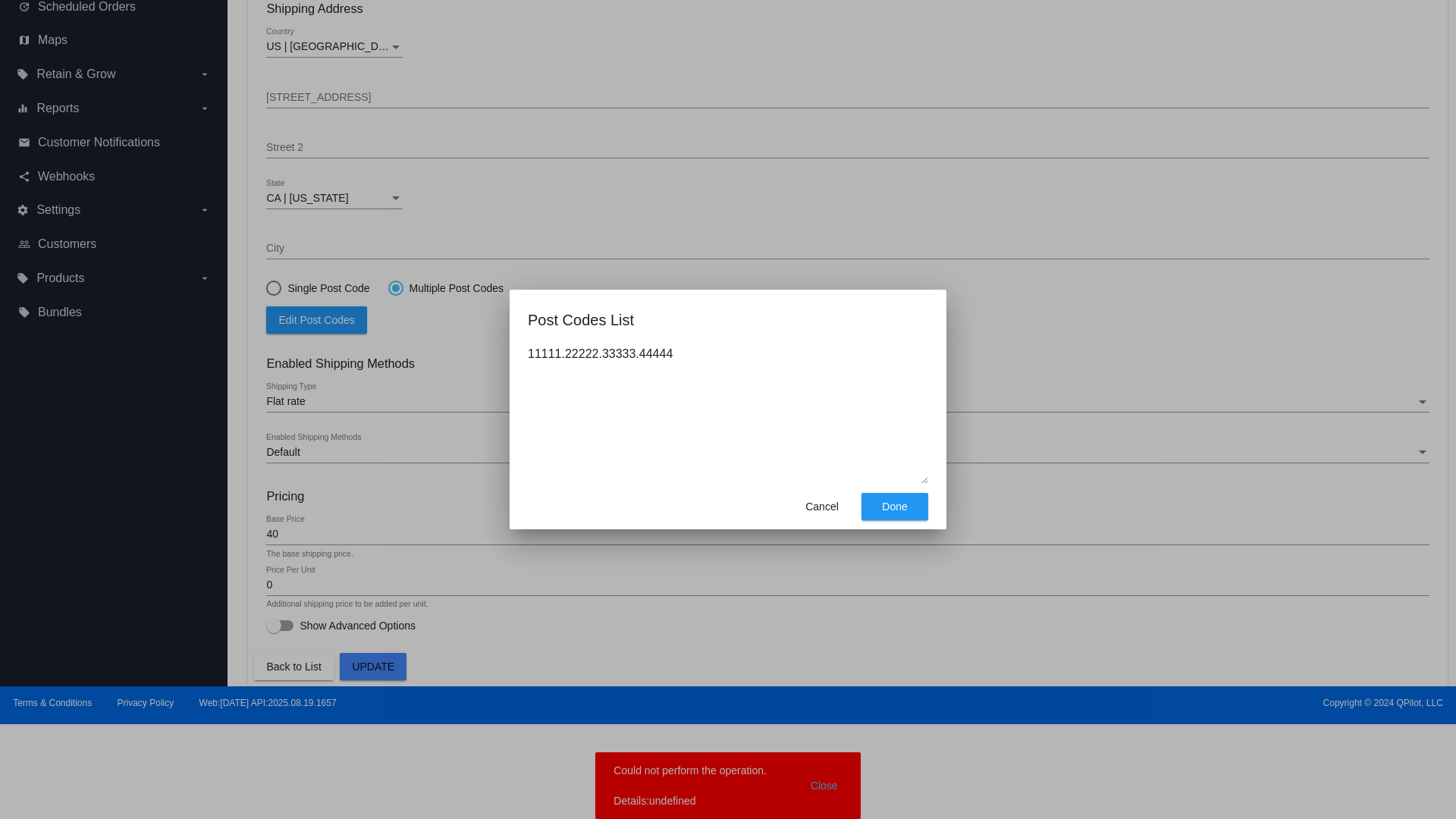
type textarea "11111.22222.33333.44444"
click at [895, 507] on span "Done" at bounding box center [895, 506] width 25 height 12
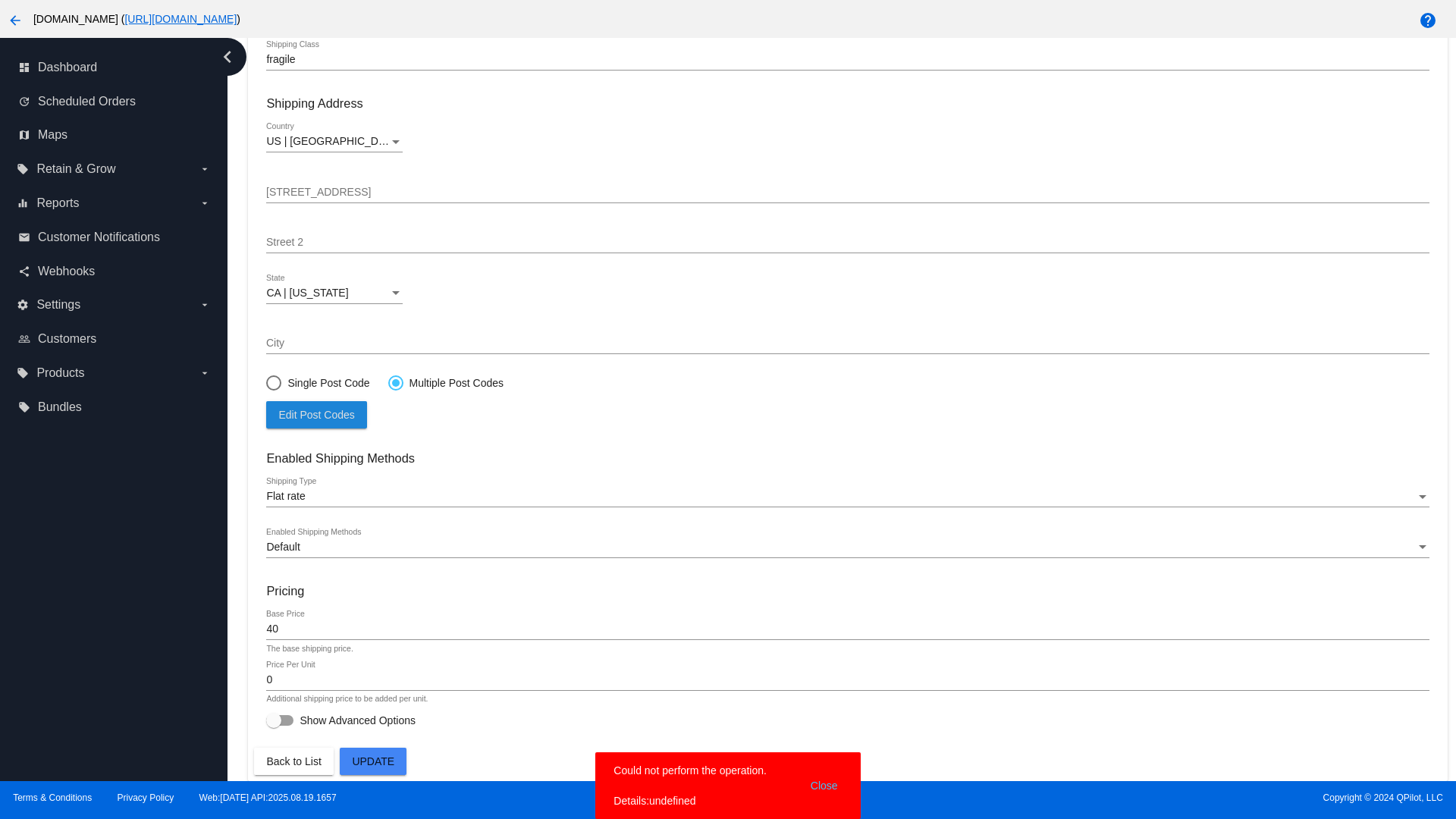
click at [373, 761] on span "Update" at bounding box center [372, 761] width 42 height 12
